Goal: Transaction & Acquisition: Purchase product/service

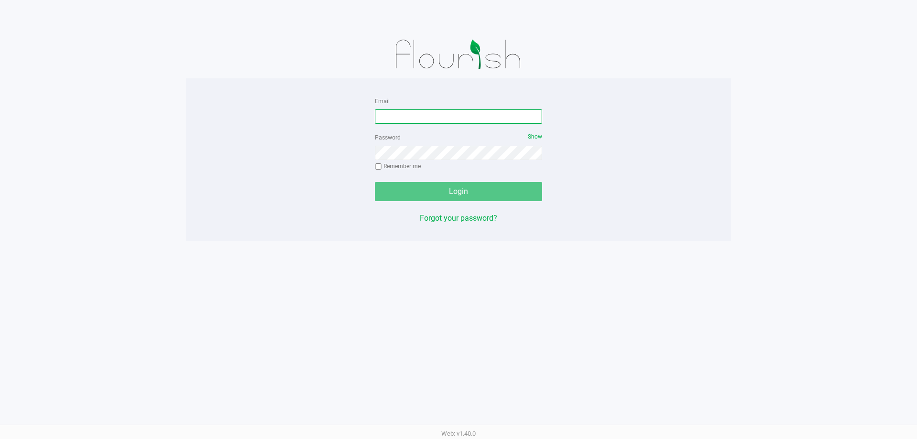
click at [397, 117] on input "Email" at bounding box center [458, 116] width 167 height 14
type input "[EMAIL_ADDRESS][DOMAIN_NAME]"
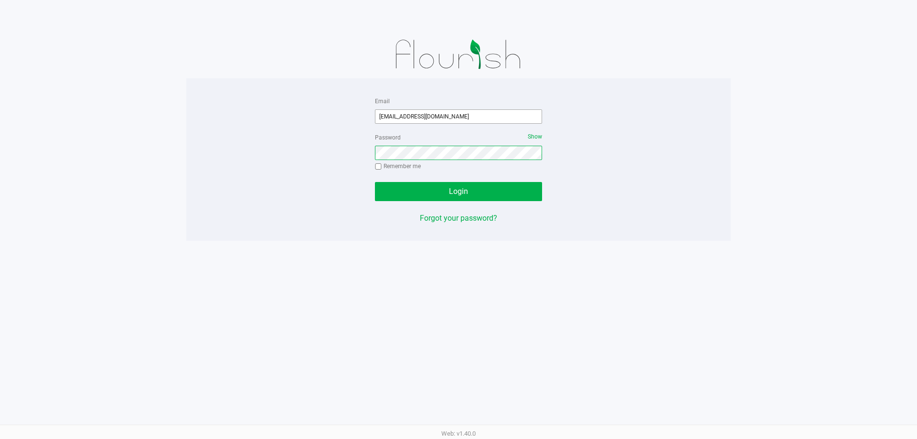
click at [375, 182] on button "Login" at bounding box center [458, 191] width 167 height 19
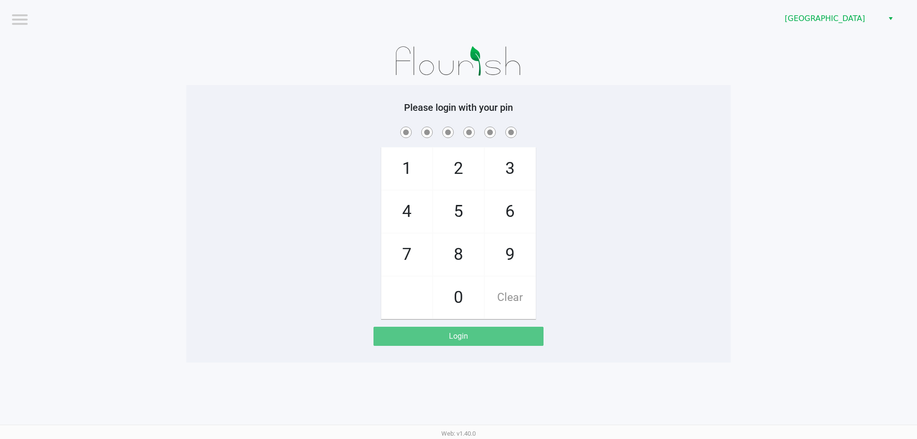
click at [155, 163] on app-pos-login-wrapper "Logout Palm Coast WC Please login with your pin 1 4 7 2 5 8 0 3 6 9 Clear Login" at bounding box center [458, 181] width 917 height 362
checkbox input "true"
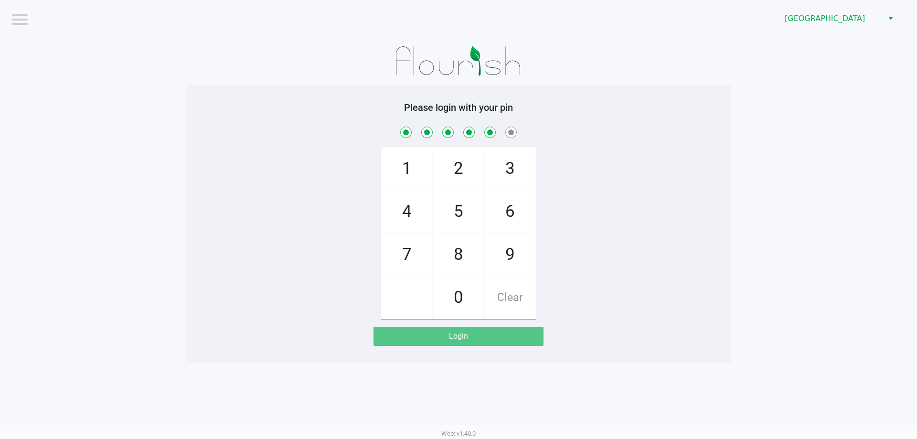
checkbox input "true"
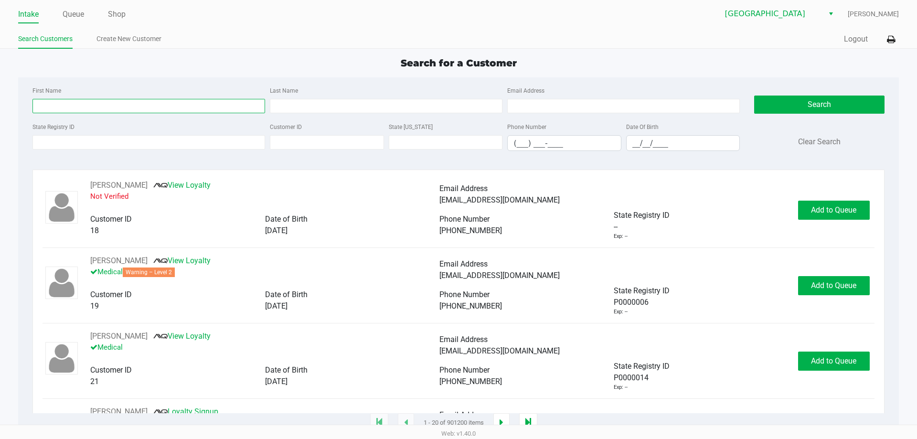
click at [79, 106] on input "First Name" at bounding box center [148, 106] width 233 height 14
type input "ronald"
click at [306, 109] on input "Last Name" at bounding box center [386, 106] width 233 height 14
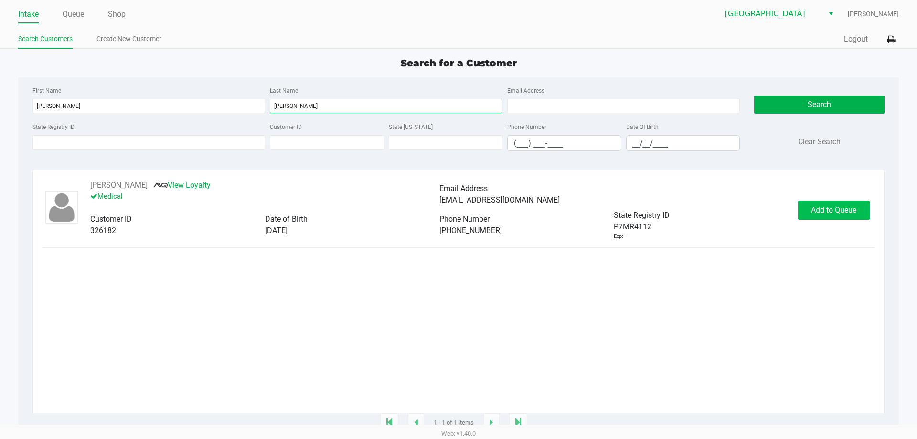
type input "reaves"
click at [821, 220] on button "Add to Queue" at bounding box center [834, 210] width 72 height 19
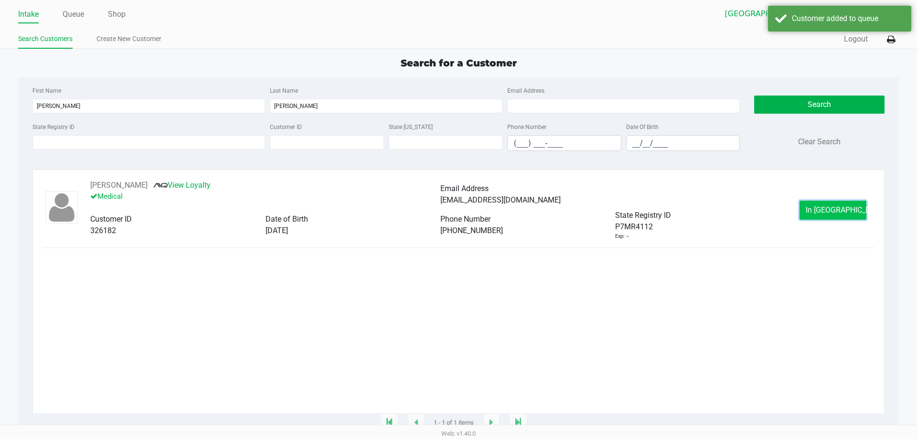
click at [823, 216] on button "In Queue" at bounding box center [832, 210] width 67 height 19
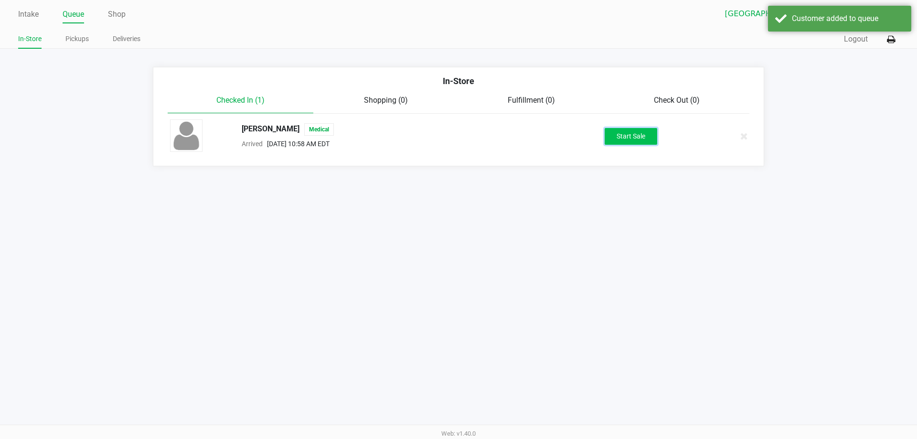
click at [607, 136] on button "Start Sale" at bounding box center [631, 136] width 53 height 17
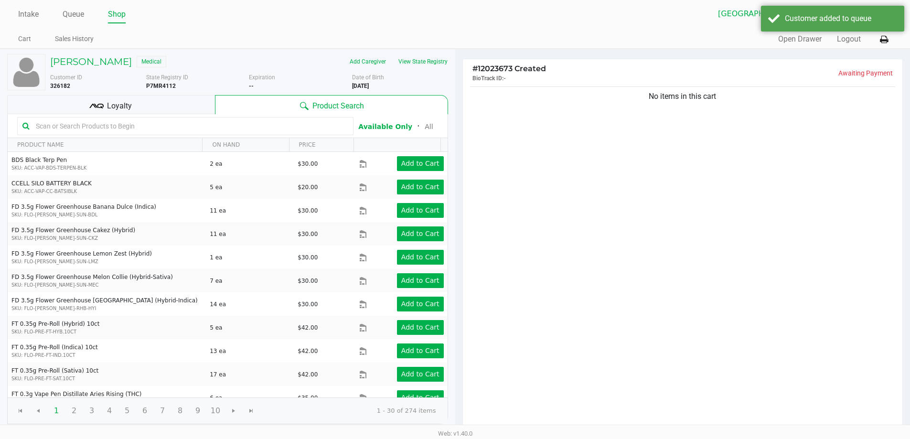
click at [178, 96] on div "Loyalty" at bounding box center [111, 104] width 208 height 19
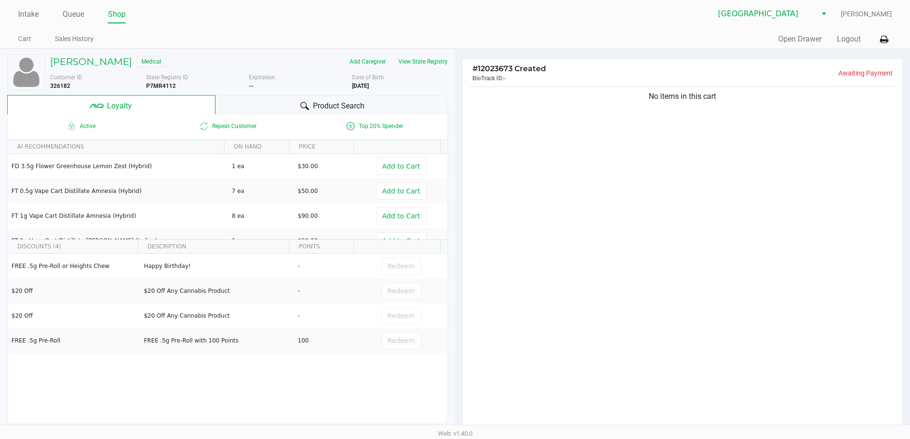
click at [259, 103] on div "Product Search" at bounding box center [331, 104] width 233 height 19
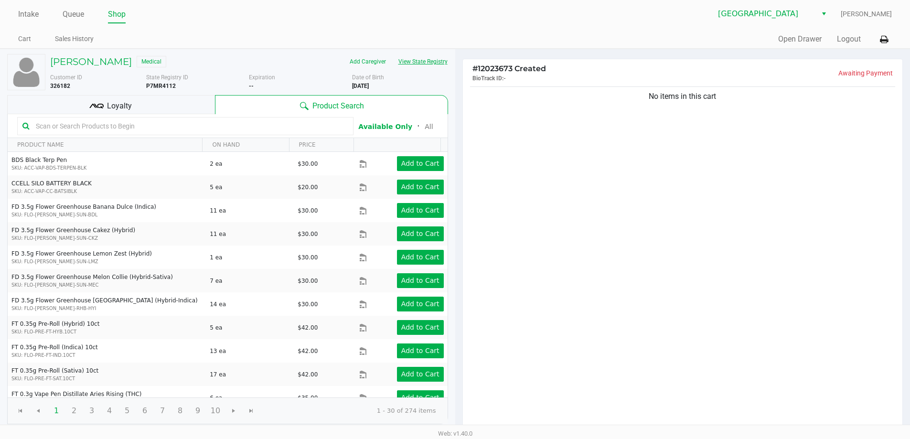
click at [425, 62] on button "View State Registry" at bounding box center [420, 61] width 56 height 15
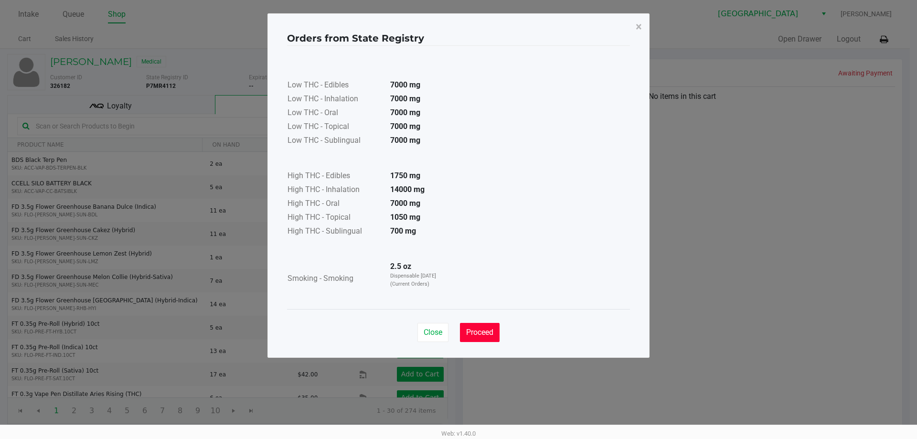
click at [484, 327] on button "Proceed" at bounding box center [480, 332] width 40 height 19
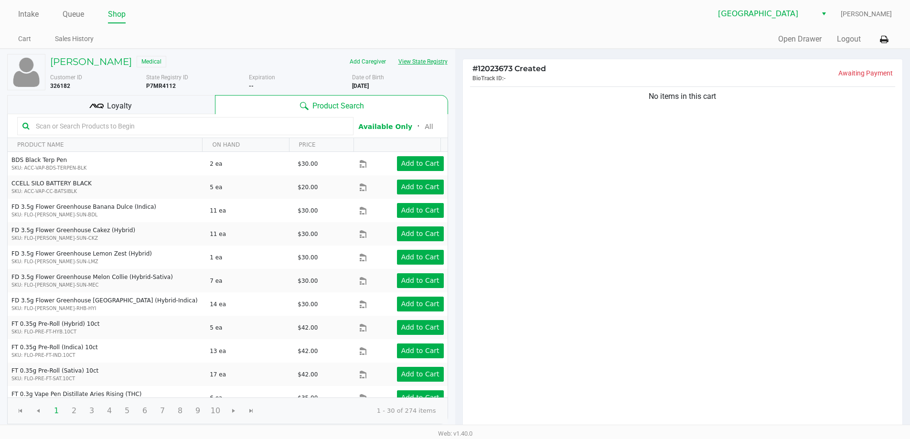
click at [426, 63] on button "View State Registry" at bounding box center [420, 61] width 56 height 15
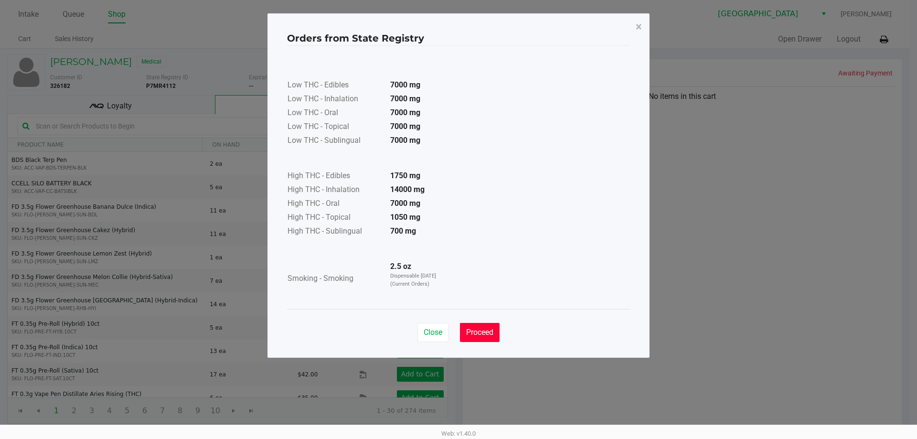
click at [479, 333] on span "Proceed" at bounding box center [479, 332] width 27 height 9
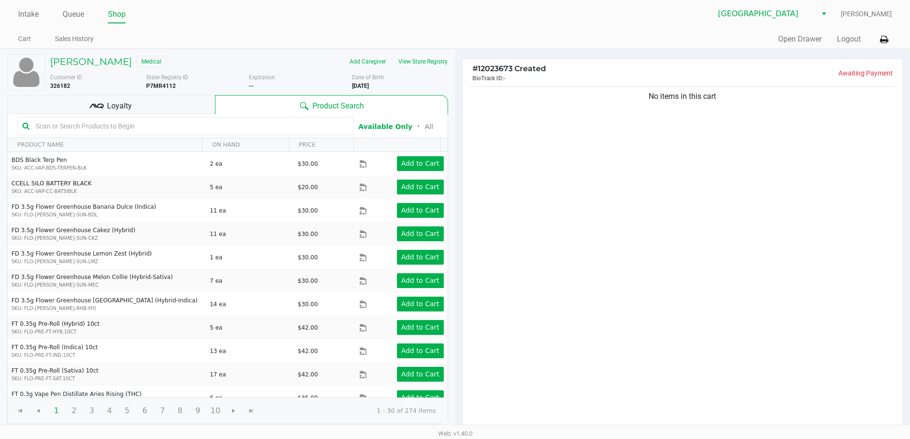
click at [179, 108] on div "Loyalty" at bounding box center [111, 104] width 208 height 19
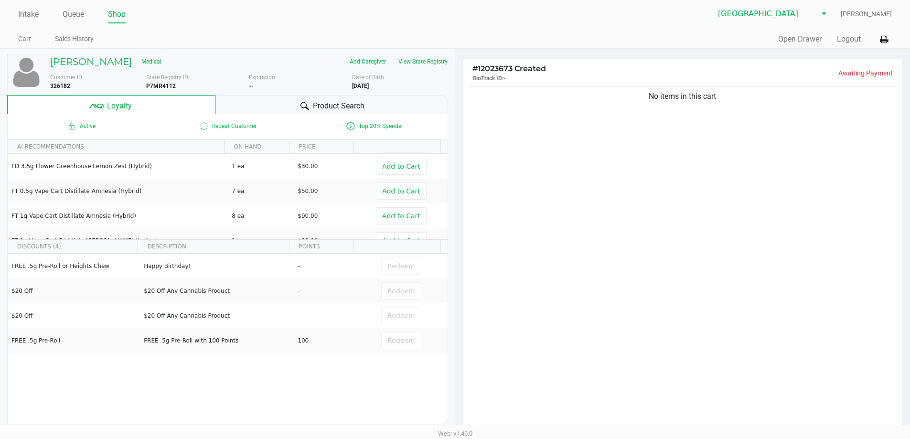
click at [250, 102] on div "Product Search" at bounding box center [331, 104] width 233 height 19
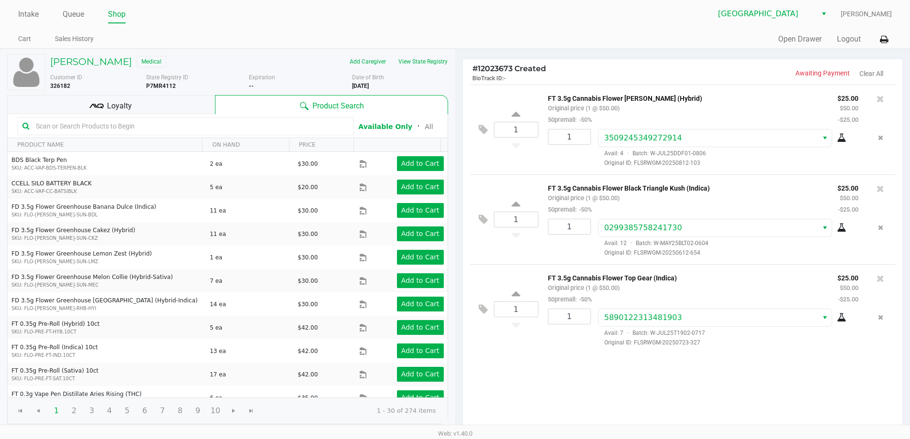
click at [159, 98] on div "Loyalty" at bounding box center [111, 104] width 208 height 19
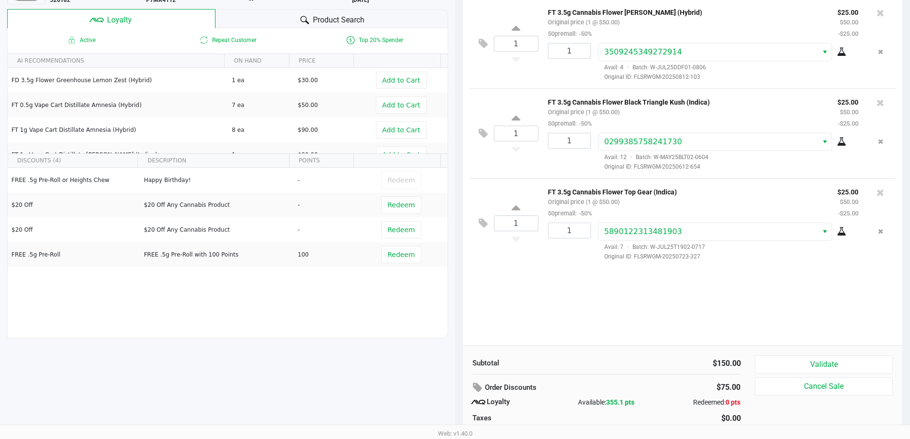
scroll to position [109, 0]
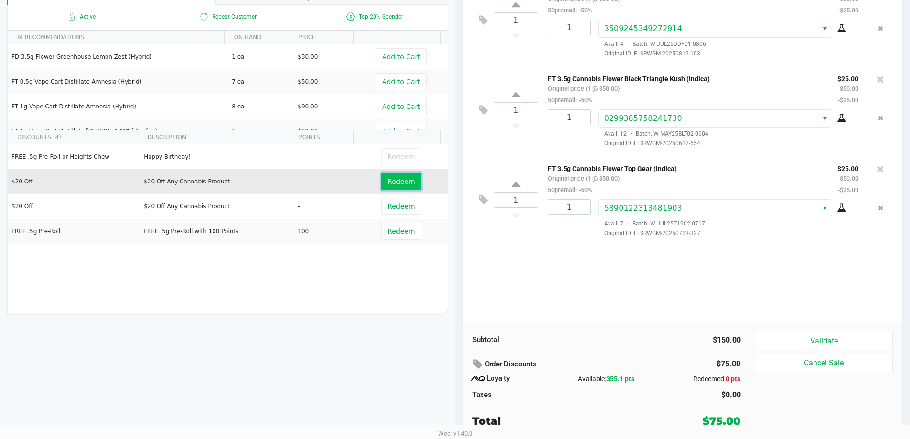
click at [401, 185] on span "Redeem" at bounding box center [400, 182] width 27 height 8
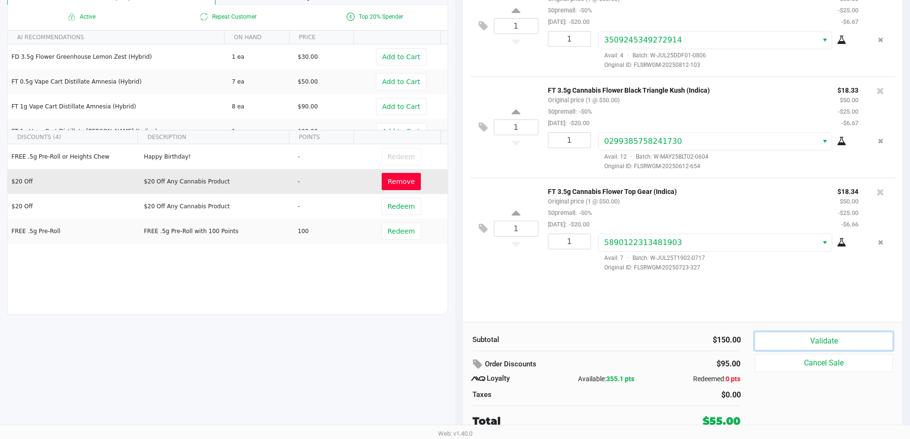
click at [804, 342] on button "Validate" at bounding box center [824, 341] width 138 height 18
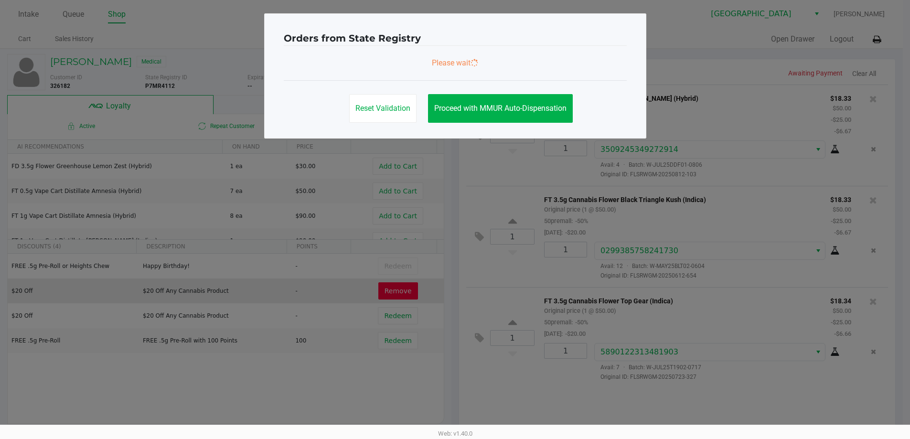
scroll to position [0, 0]
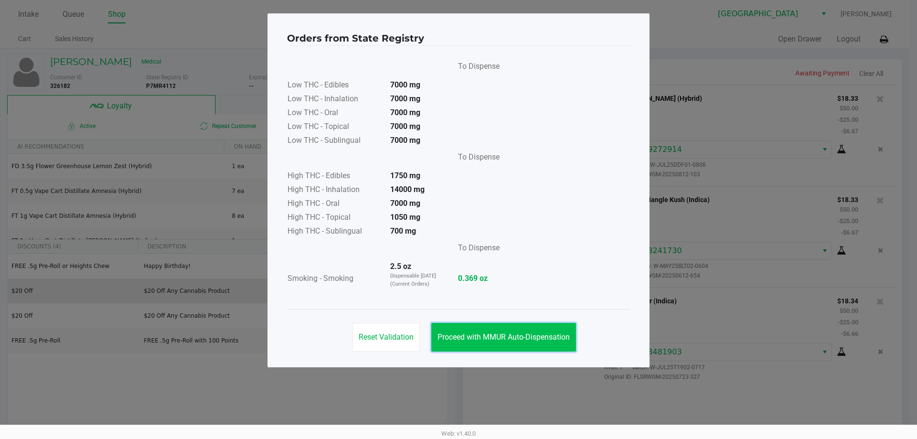
click at [525, 337] on span "Proceed with MMUR Auto-Dispensation" at bounding box center [503, 336] width 132 height 9
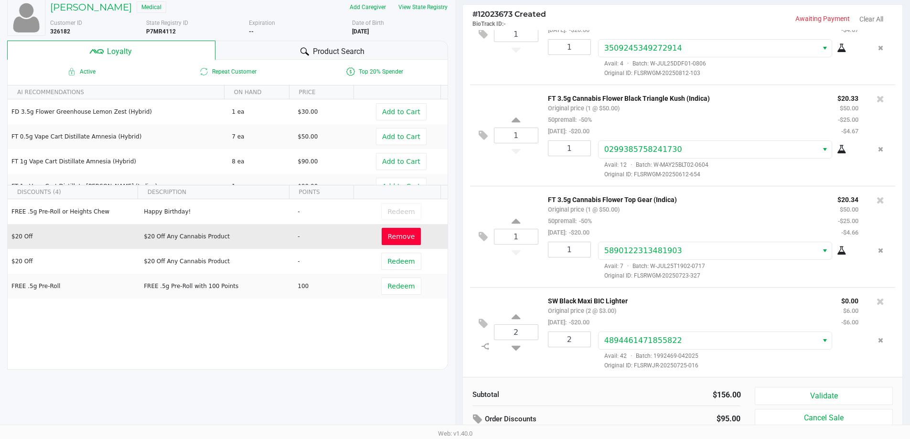
scroll to position [109, 0]
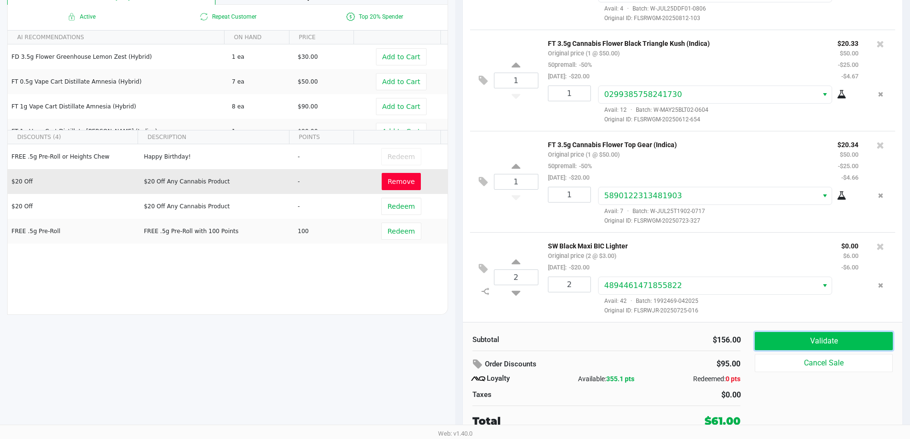
click at [805, 340] on button "Validate" at bounding box center [824, 341] width 138 height 18
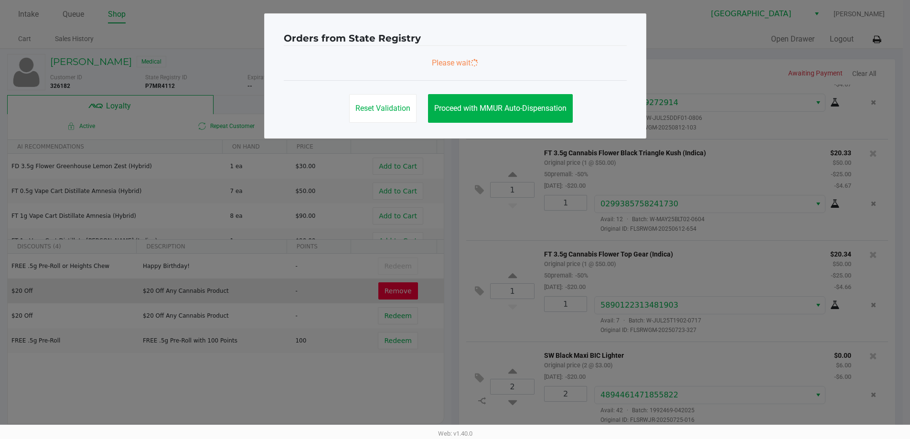
scroll to position [0, 0]
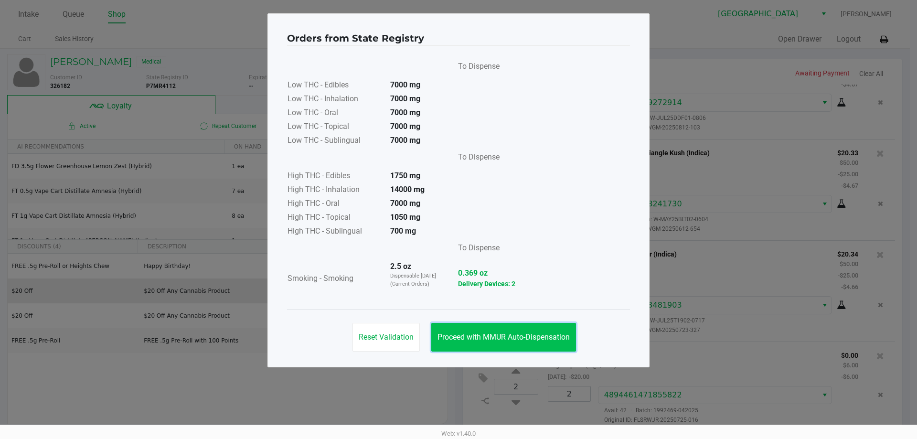
click at [518, 336] on span "Proceed with MMUR Auto-Dispensation" at bounding box center [503, 336] width 132 height 9
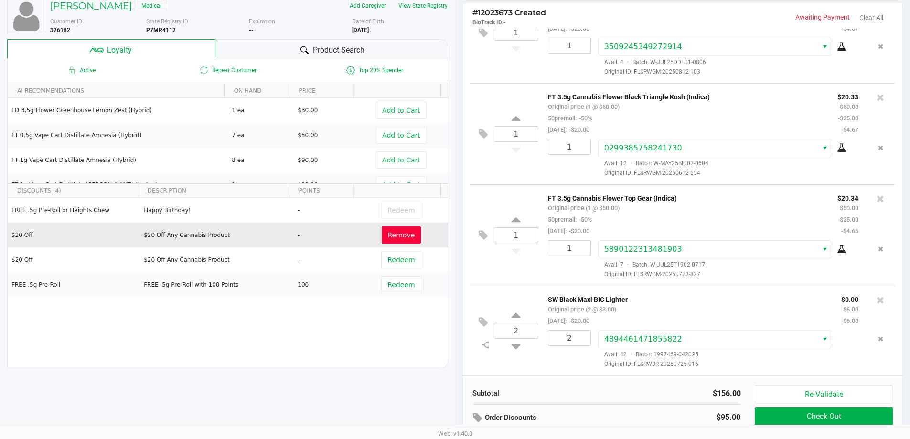
scroll to position [109, 0]
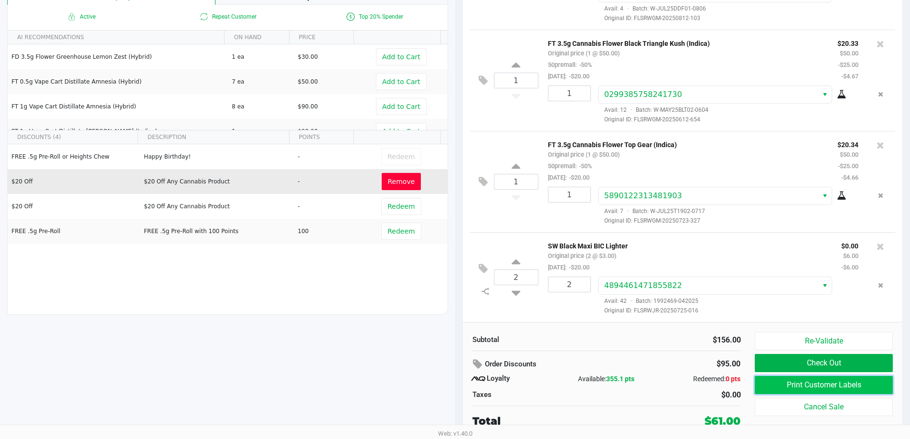
click at [806, 383] on button "Print Customer Labels" at bounding box center [824, 385] width 138 height 18
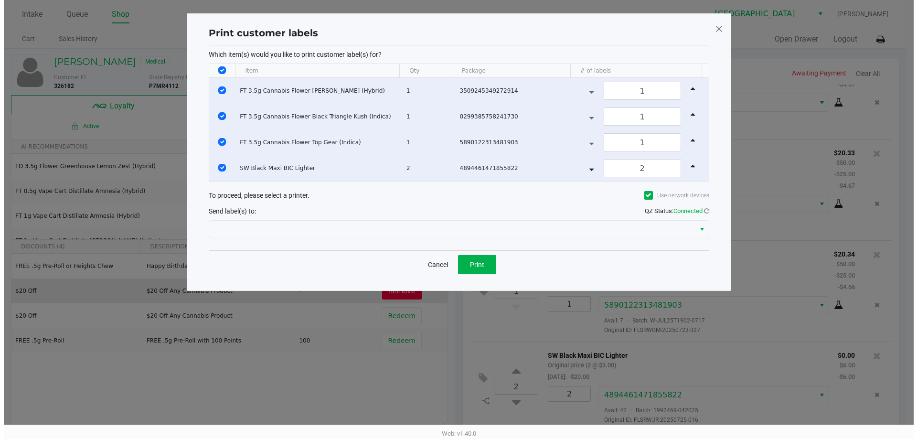
scroll to position [0, 0]
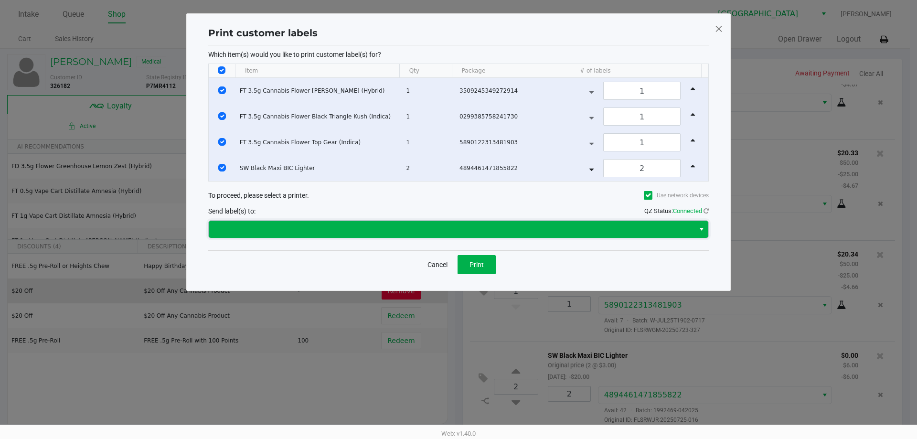
click at [480, 225] on span at bounding box center [451, 229] width 474 height 11
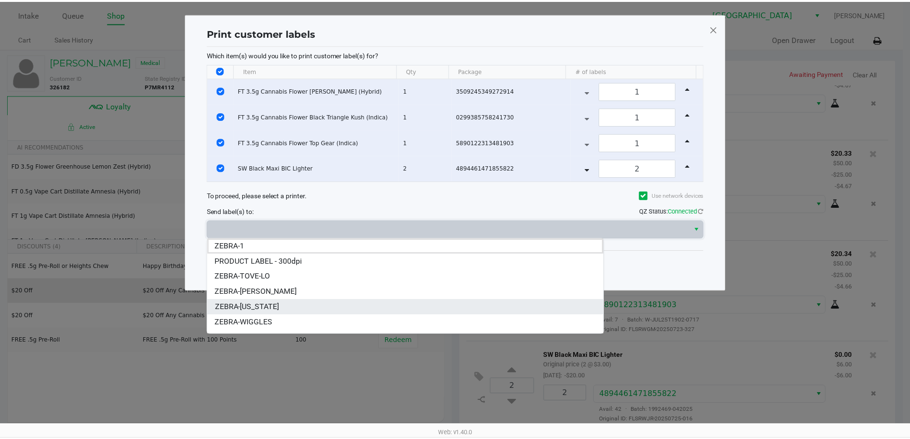
scroll to position [27, 0]
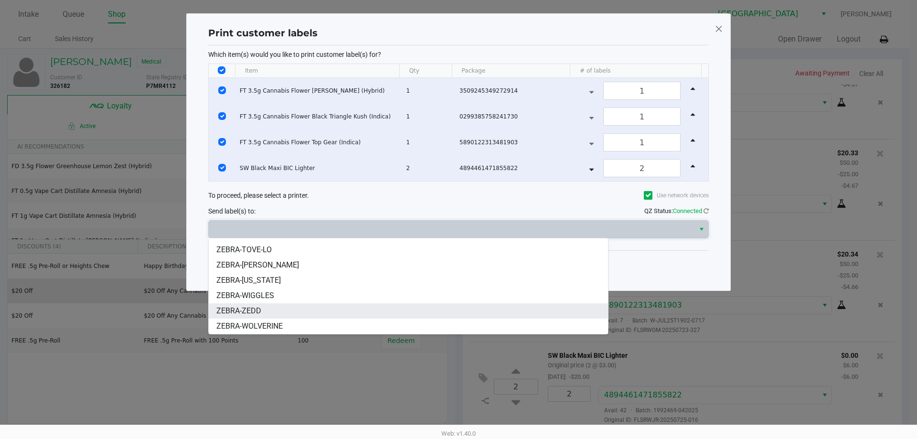
click at [268, 308] on li "ZEBRA-ZEDD" at bounding box center [408, 310] width 399 height 15
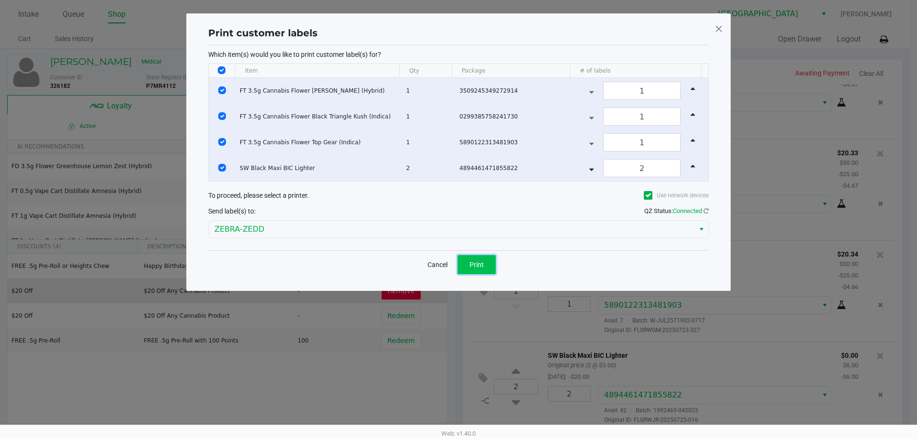
click at [476, 261] on span "Print" at bounding box center [476, 265] width 14 height 8
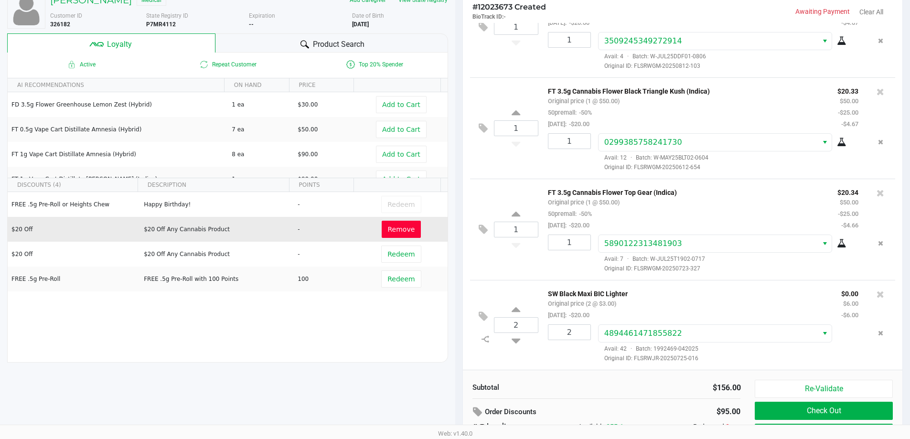
scroll to position [109, 0]
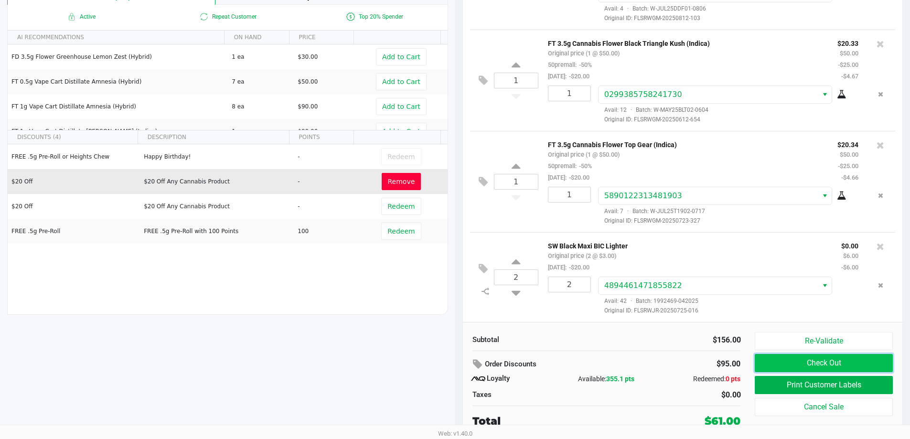
click at [801, 362] on button "Check Out" at bounding box center [824, 363] width 138 height 18
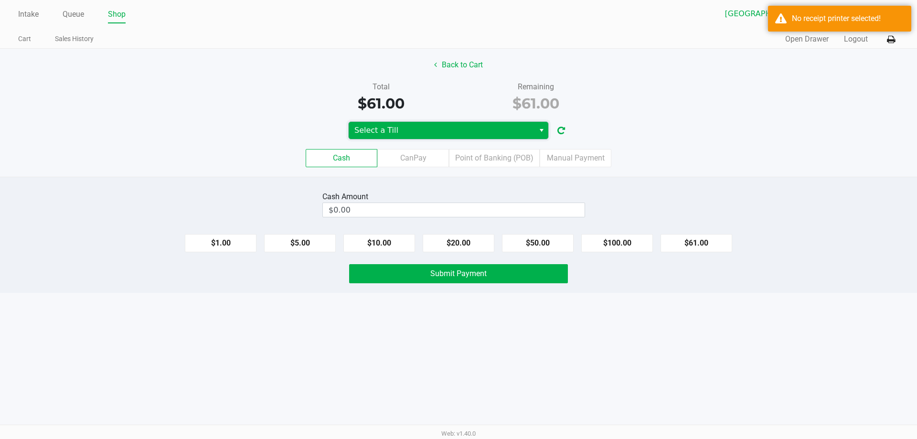
click at [433, 125] on span "Select a Till" at bounding box center [441, 130] width 174 height 11
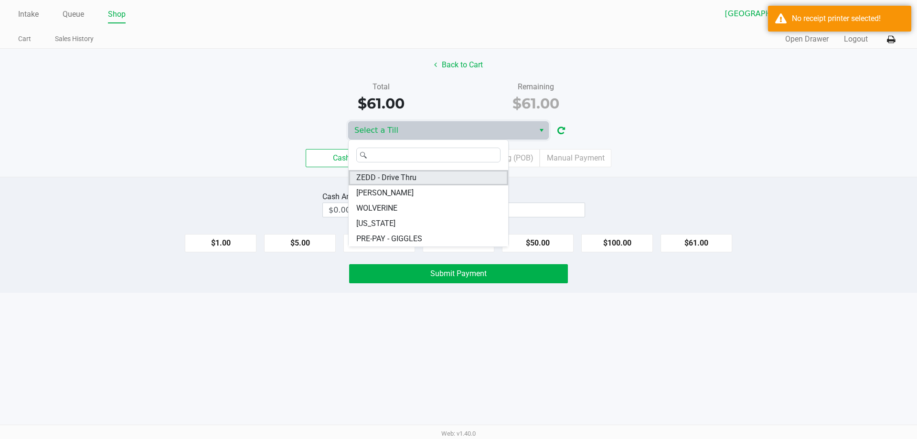
click at [394, 177] on span "ZEDD - Drive Thru" at bounding box center [386, 177] width 60 height 11
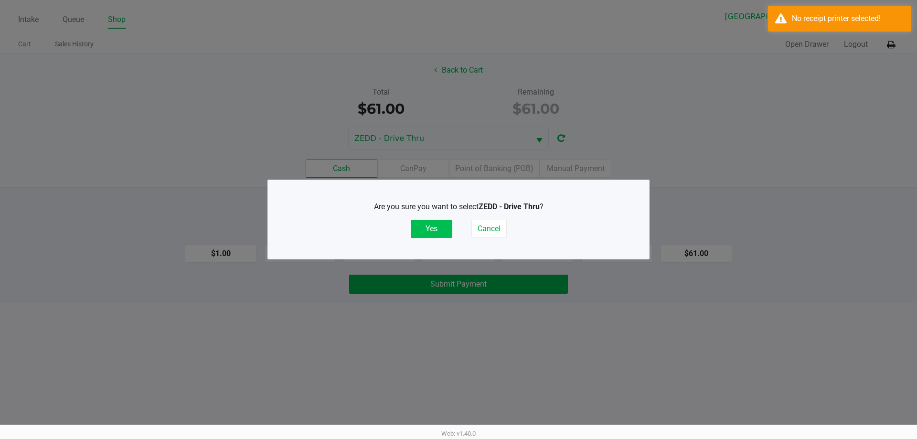
click at [425, 222] on button "Yes" at bounding box center [432, 229] width 42 height 18
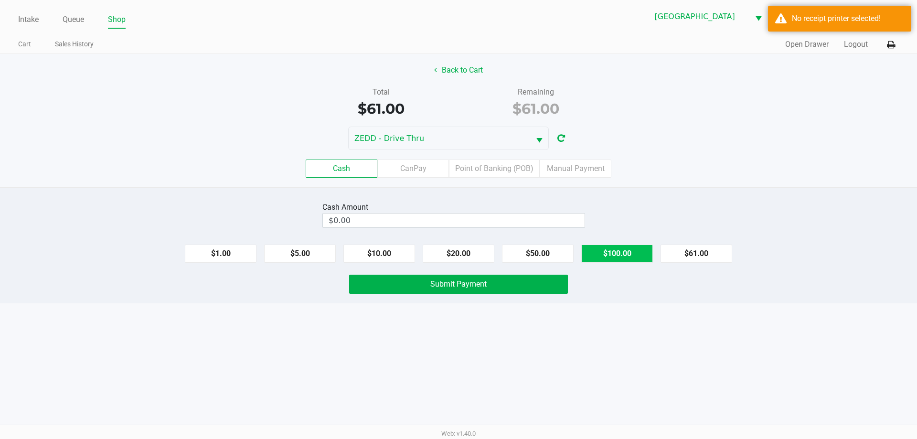
click at [600, 253] on button "$100.00" at bounding box center [617, 254] width 72 height 18
type input "$100.00"
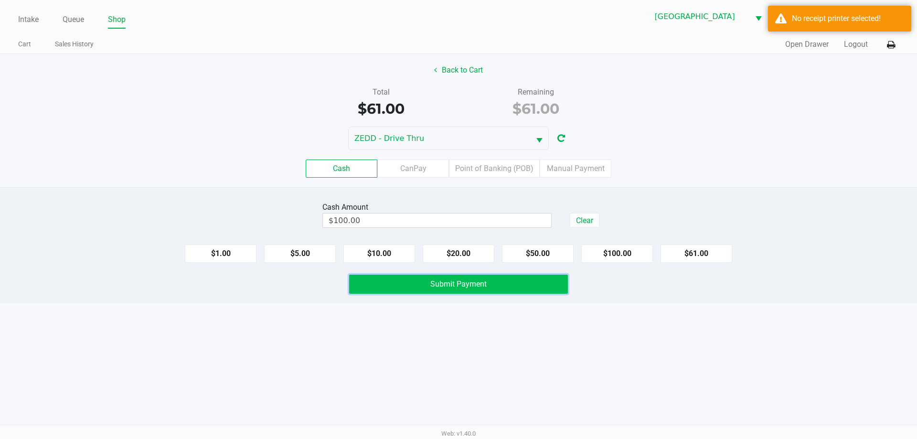
click at [447, 282] on span "Submit Payment" at bounding box center [458, 283] width 56 height 9
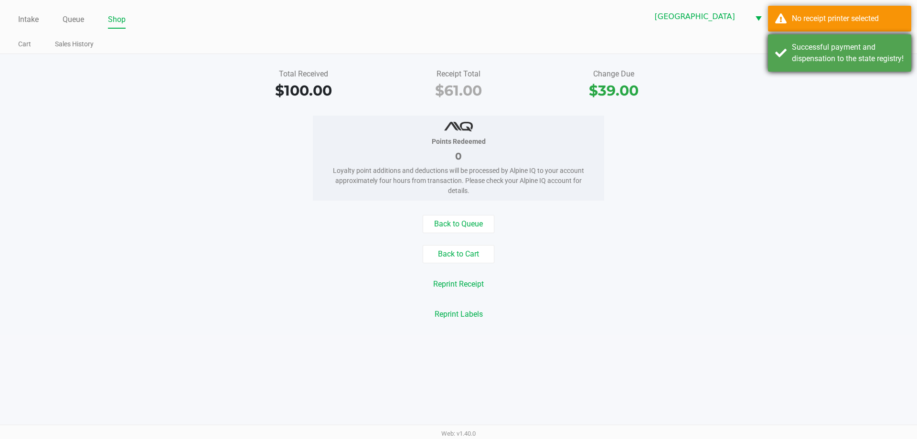
drag, startPoint x: 861, startPoint y: 54, endPoint x: 858, endPoint y: 50, distance: 5.1
click at [860, 53] on div "Successful payment and dispensation to the state registry!" at bounding box center [848, 53] width 112 height 23
click at [847, 17] on div "No receipt printer selected" at bounding box center [848, 18] width 112 height 11
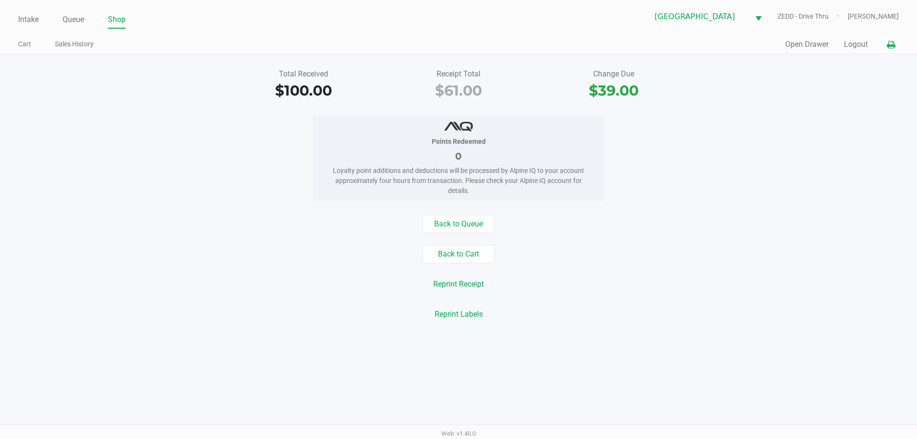
click at [892, 44] on icon at bounding box center [891, 45] width 8 height 7
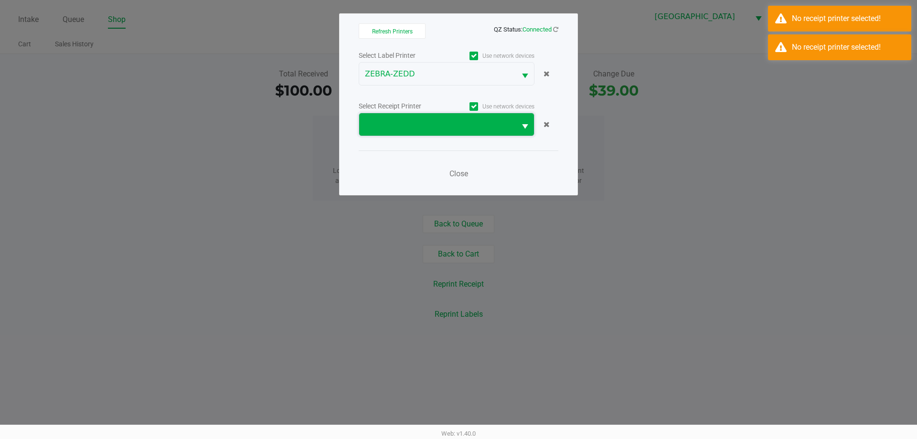
click at [487, 126] on span at bounding box center [437, 124] width 145 height 11
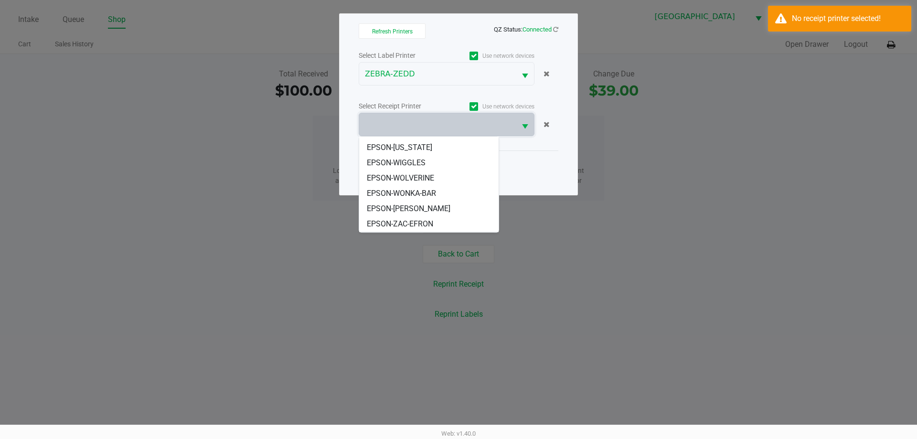
scroll to position [42, 0]
click at [410, 223] on span "EPSON-ZEDD" at bounding box center [390, 224] width 46 height 11
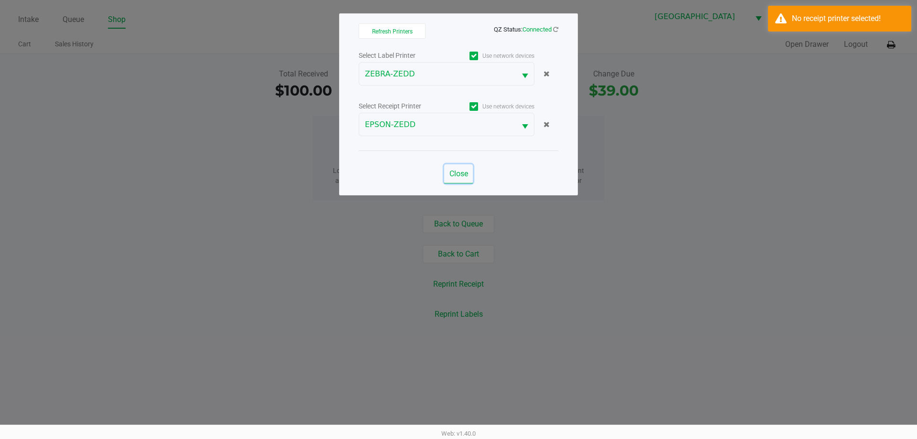
click at [458, 173] on span "Close" at bounding box center [458, 173] width 19 height 9
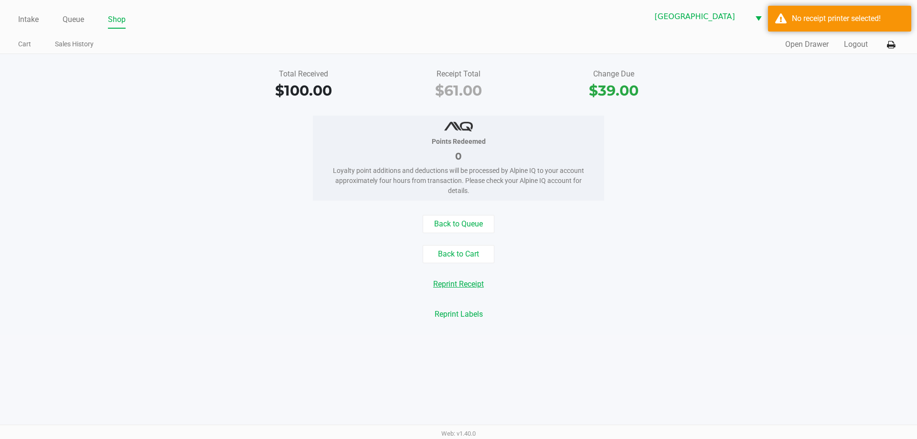
click at [454, 281] on button "Reprint Receipt" at bounding box center [458, 284] width 63 height 18
